Goal: Find specific page/section: Find specific page/section

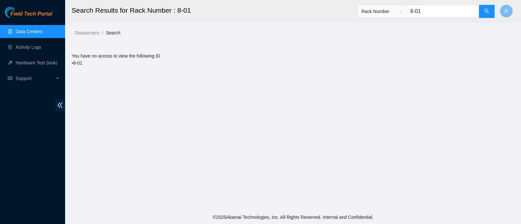
click at [40, 34] on link "Data Centers" at bounding box center [29, 31] width 27 height 5
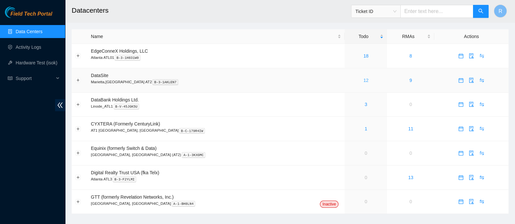
click at [363, 82] on link "12" at bounding box center [365, 80] width 5 height 5
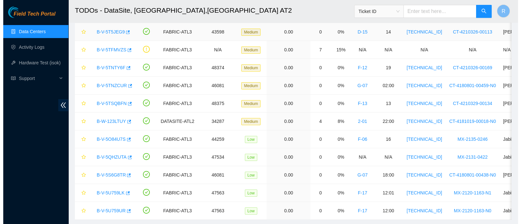
scroll to position [81, 0]
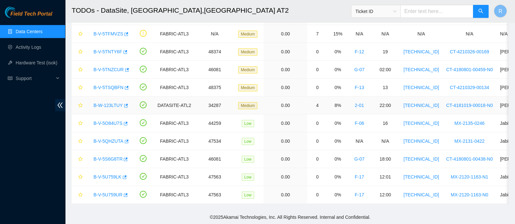
click at [109, 106] on link "B-W-123LTUY" at bounding box center [107, 105] width 29 height 5
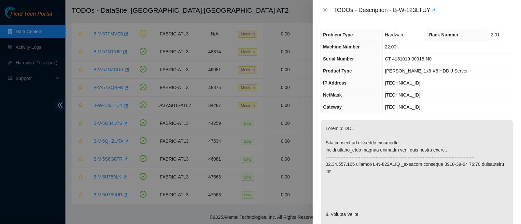
click at [325, 10] on icon "close" at bounding box center [324, 10] width 5 height 5
